Goal: Information Seeking & Learning: Learn about a topic

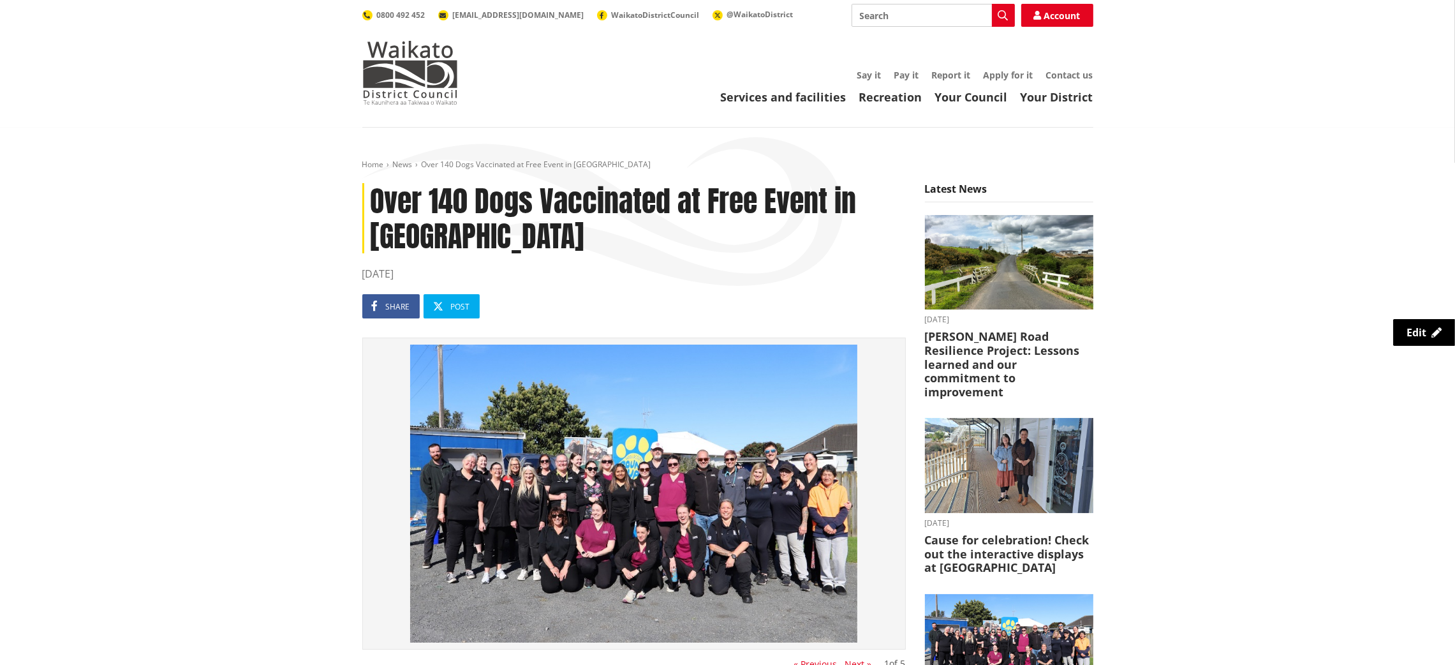
click at [583, 468] on img at bounding box center [633, 493] width 529 height 298
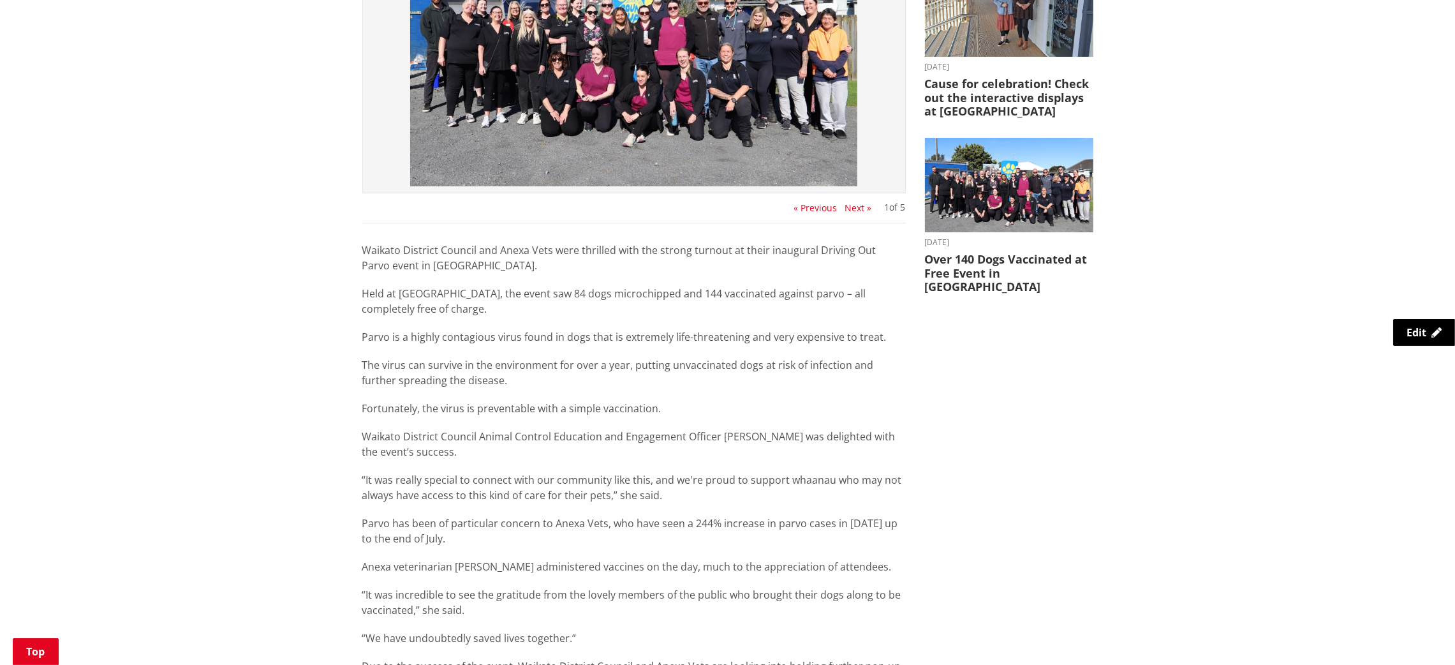
scroll to position [464, 0]
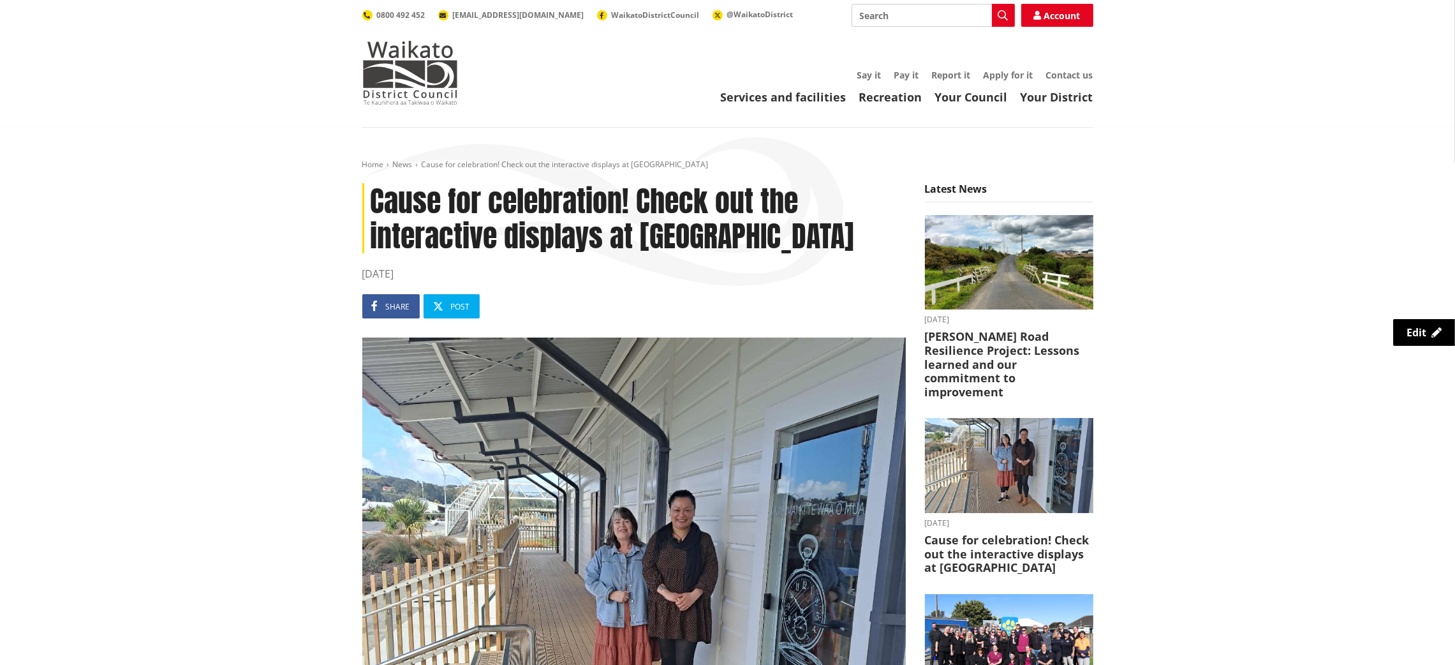
click at [544, 549] on img at bounding box center [633, 608] width 543 height 543
